Goal: Task Accomplishment & Management: Manage account settings

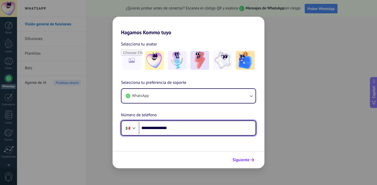
type input "**********"
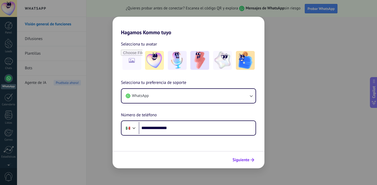
click at [244, 162] on span "Siguiente" at bounding box center [240, 160] width 17 height 4
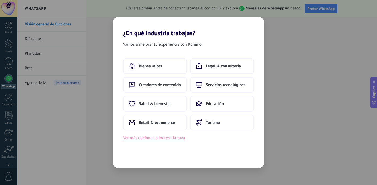
click at [165, 139] on button "Ver más opciones o ingresa la tuya" at bounding box center [154, 138] width 62 height 7
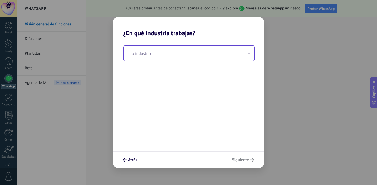
click at [185, 57] on input "text" at bounding box center [188, 53] width 131 height 15
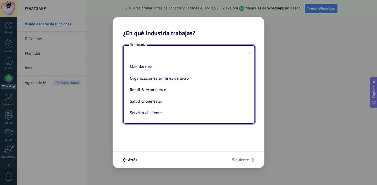
scroll to position [81, 0]
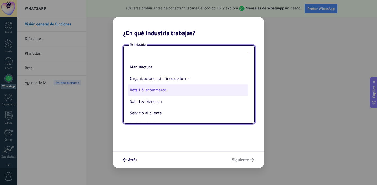
click at [169, 90] on li "Retail & ecommerce" at bounding box center [188, 91] width 120 height 12
type input "**********"
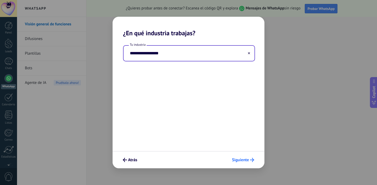
click at [239, 161] on span "Siguiente" at bounding box center [240, 160] width 17 height 4
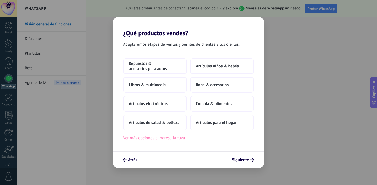
click at [173, 141] on button "Ver más opciones o ingresa la tuya" at bounding box center [154, 138] width 62 height 7
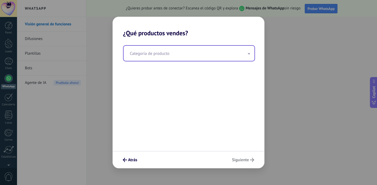
click at [190, 55] on input "text" at bounding box center [188, 53] width 131 height 15
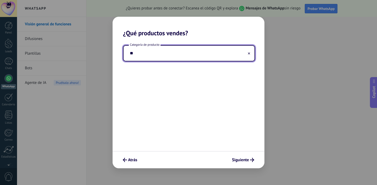
type input "*"
type input "*********"
click at [249, 160] on span "Siguiente" at bounding box center [243, 160] width 22 height 4
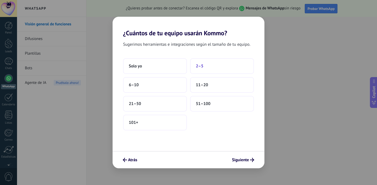
click at [204, 66] on button "2–5" at bounding box center [222, 66] width 64 height 16
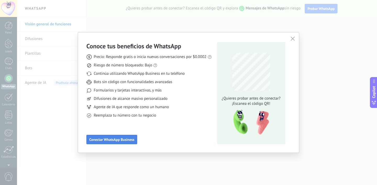
click at [124, 141] on span "Conectar WhatsApp Business" at bounding box center [111, 140] width 45 height 4
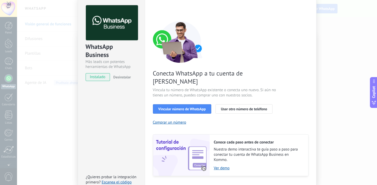
scroll to position [13, 0]
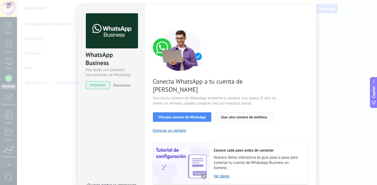
click at [252, 112] on button "Usar otro número de teléfono" at bounding box center [243, 116] width 57 height 9
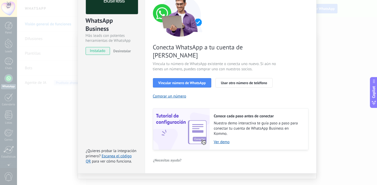
click at [88, 90] on div "WhatsApp Business Más leads con potentes herramientas de WhatsApp instalado Des…" at bounding box center [111, 72] width 67 height 204
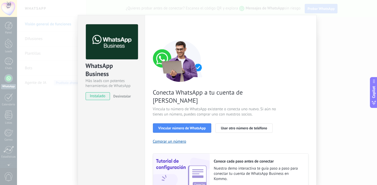
scroll to position [0, 0]
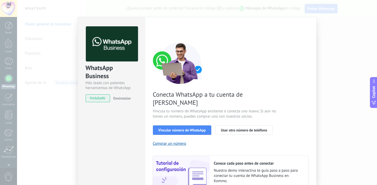
click at [54, 111] on div "WhatsApp Business Más leads con potentes herramientas de WhatsApp instalado Des…" at bounding box center [197, 92] width 360 height 185
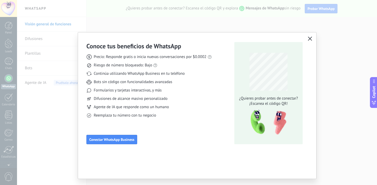
click at [312, 40] on button "button" at bounding box center [309, 38] width 7 height 7
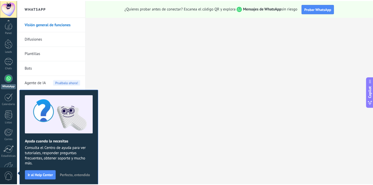
scroll to position [32, 0]
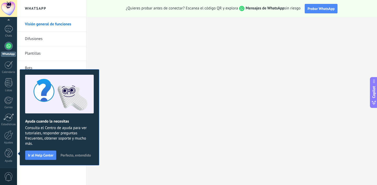
click at [76, 156] on span "Perfecto, entendido" at bounding box center [75, 156] width 30 height 4
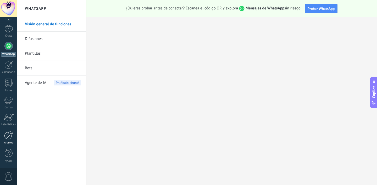
click at [11, 136] on div at bounding box center [8, 135] width 9 height 9
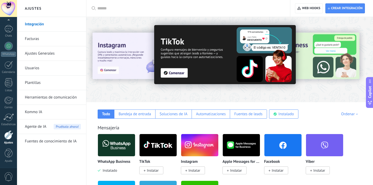
click at [45, 37] on link "Facturas" at bounding box center [53, 39] width 56 height 15
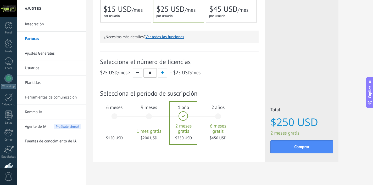
scroll to position [144, 0]
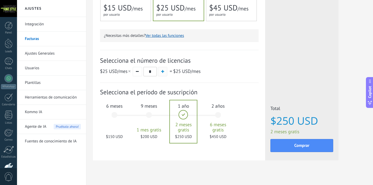
click at [162, 72] on span "button" at bounding box center [162, 71] width 3 height 3
type input "*"
click at [114, 117] on div "6 meses $300 USD" at bounding box center [114, 117] width 28 height 37
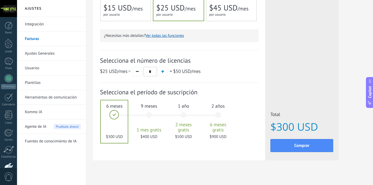
click at [150, 116] on div "9 meses 1 mes gratis $400 USD" at bounding box center [149, 117] width 28 height 37
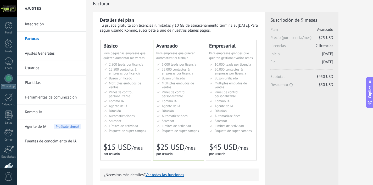
scroll to position [0, 0]
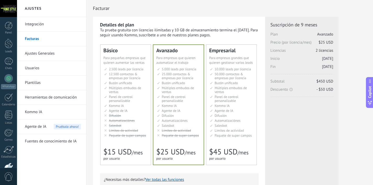
click at [38, 22] on link "Integración" at bounding box center [53, 24] width 56 height 15
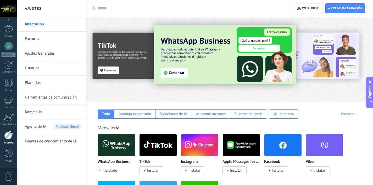
click at [40, 54] on link "Ajustes Generales" at bounding box center [53, 53] width 56 height 15
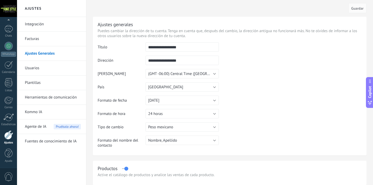
click at [35, 42] on link "Facturas" at bounding box center [53, 39] width 56 height 15
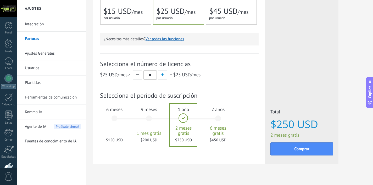
scroll to position [143, 0]
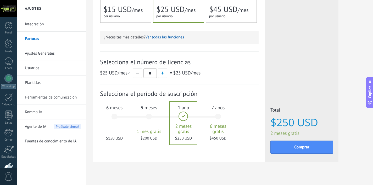
click at [115, 117] on div "6 meses $150 USD" at bounding box center [114, 119] width 28 height 37
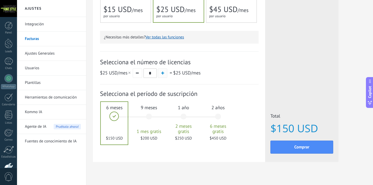
click at [164, 74] on button "button" at bounding box center [162, 73] width 9 height 9
type input "*"
